Goal: Find specific page/section: Find specific page/section

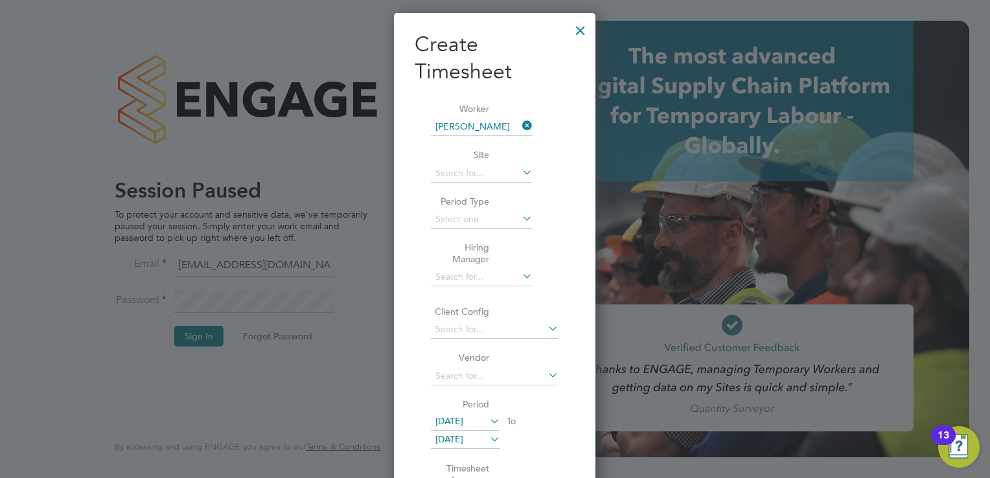
scroll to position [723, 202]
click at [580, 27] on div at bounding box center [580, 27] width 23 height 23
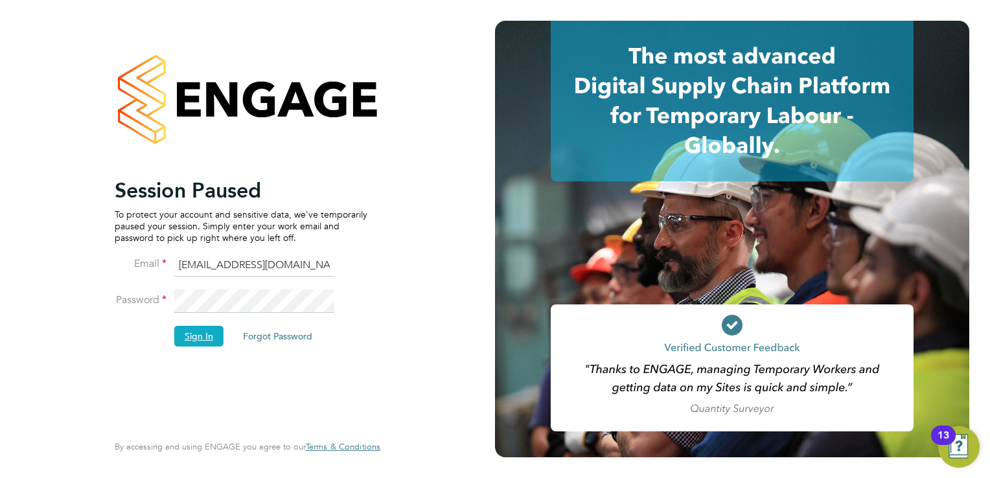
click at [192, 336] on button "Sign In" at bounding box center [198, 336] width 49 height 21
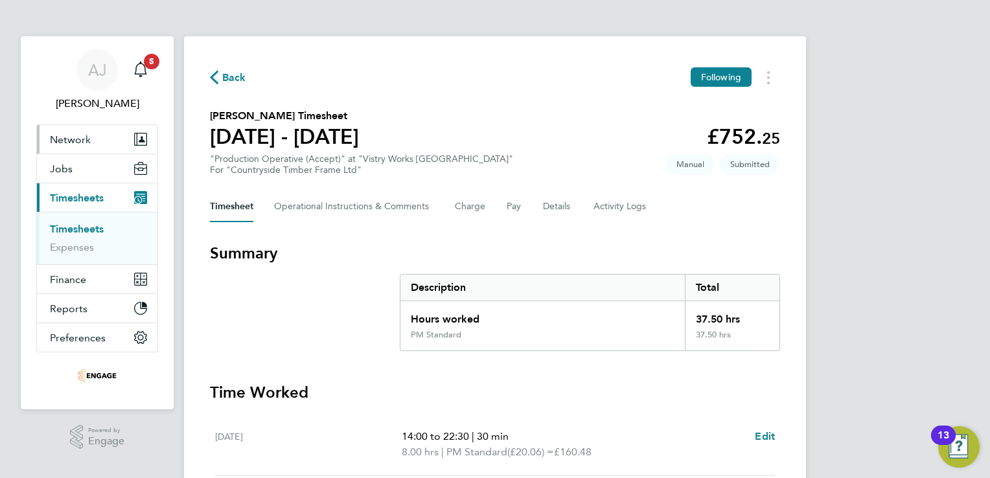
click at [87, 142] on span "Network" at bounding box center [70, 139] width 41 height 12
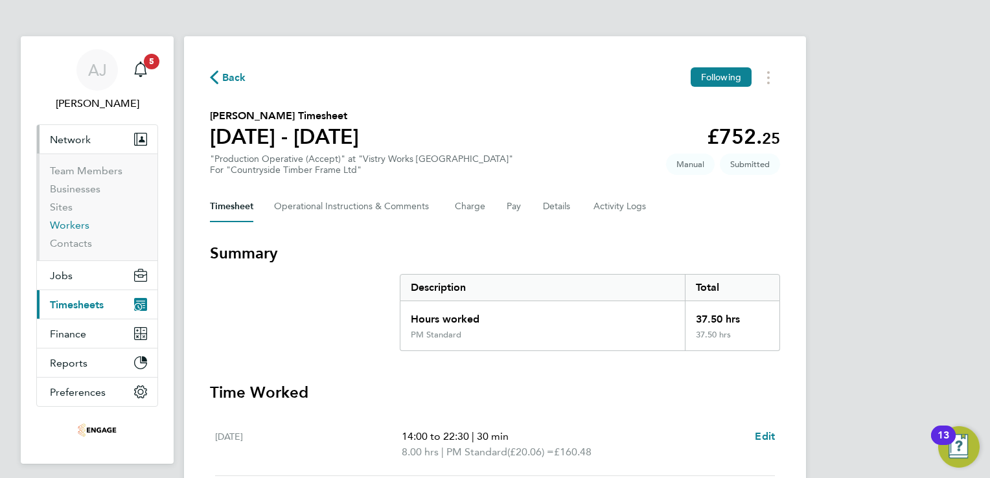
click at [81, 226] on link "Workers" at bounding box center [70, 225] width 40 height 12
